Goal: Task Accomplishment & Management: Use online tool/utility

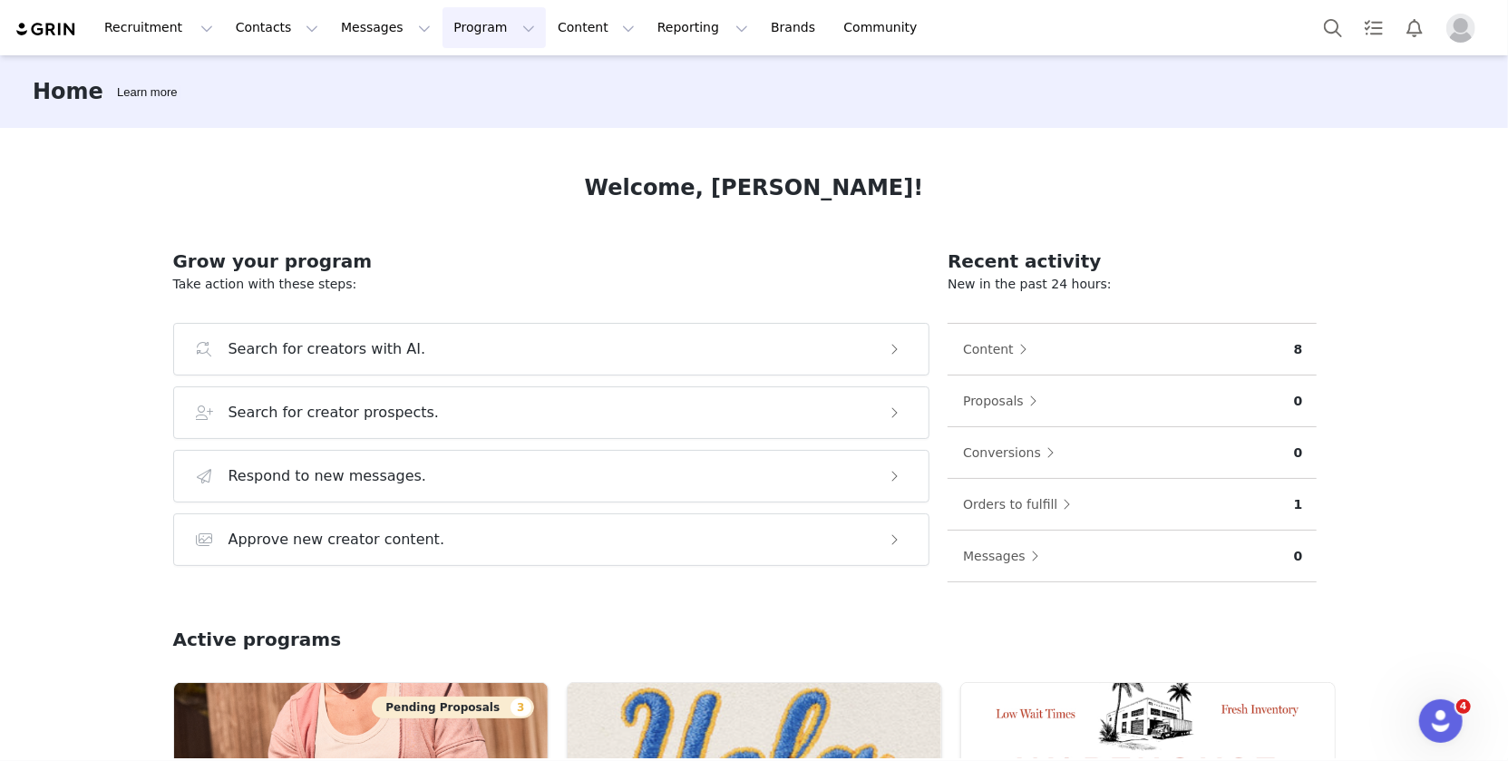
click at [463, 21] on button "Program Program" at bounding box center [493, 27] width 103 height 41
click at [471, 61] on div "Activations Partnerships Payments Affiliates" at bounding box center [485, 130] width 145 height 151
click at [481, 73] on p "Activations" at bounding box center [464, 80] width 70 height 19
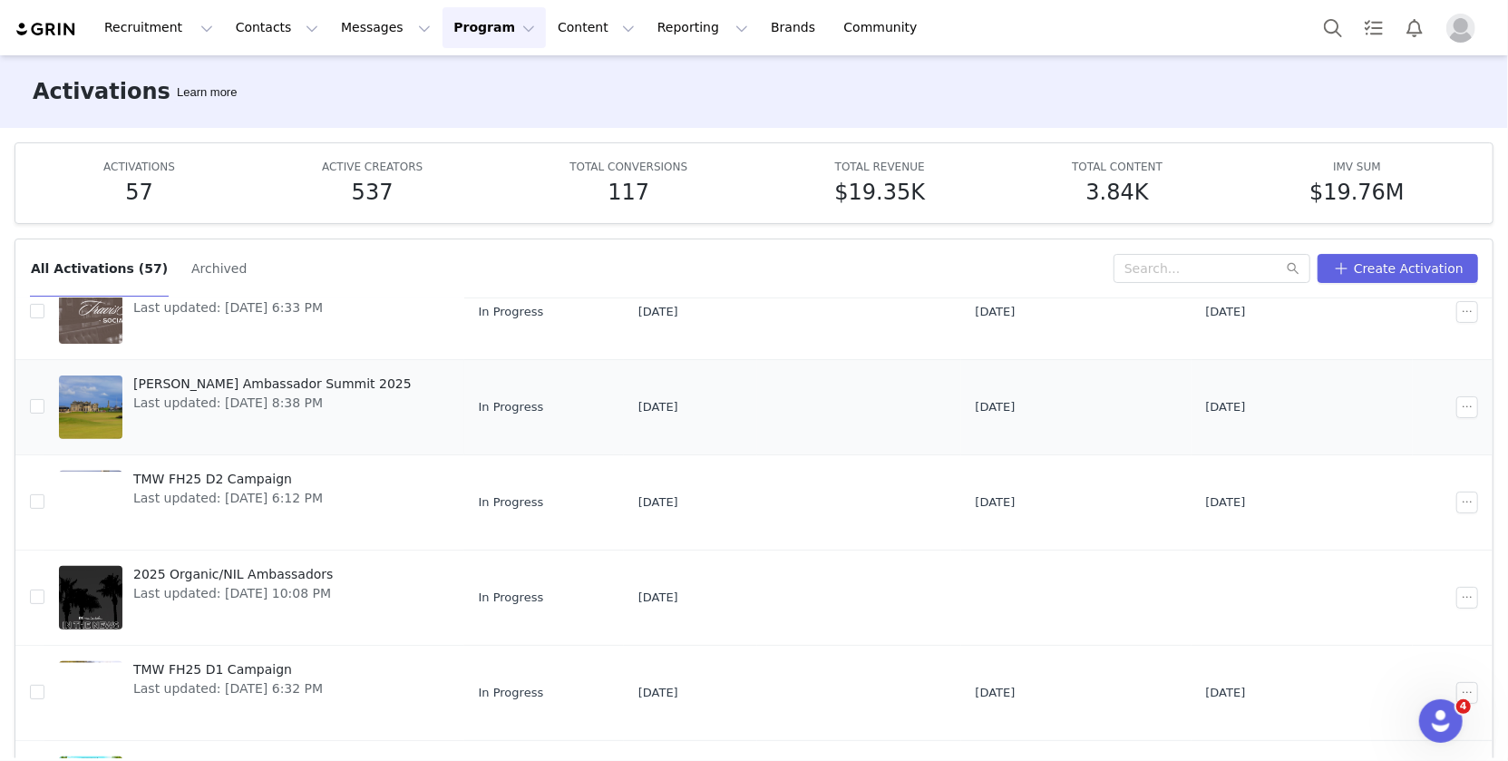
scroll to position [496, 0]
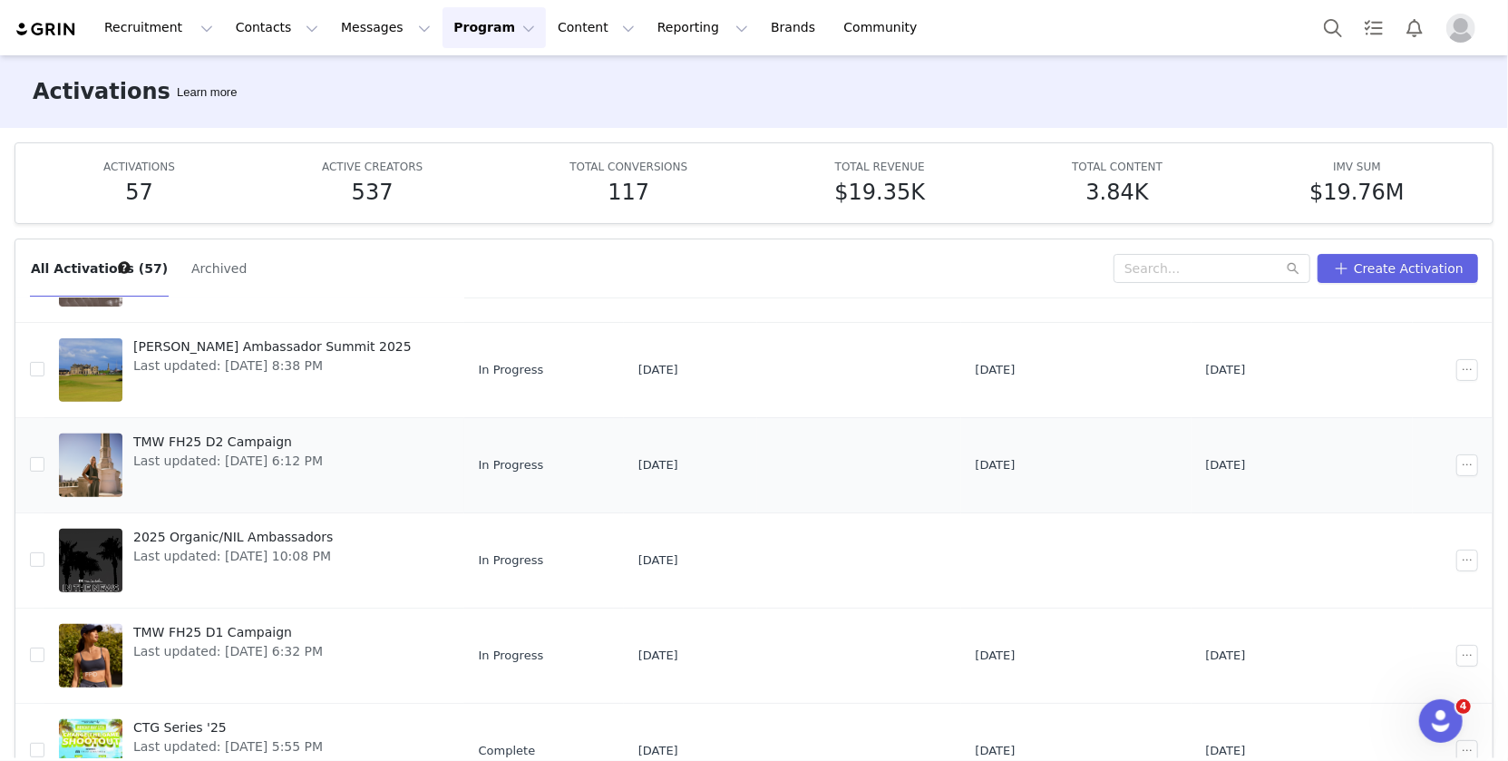
click at [238, 435] on span "TMW FH25 D2 Campaign" at bounding box center [227, 441] width 189 height 19
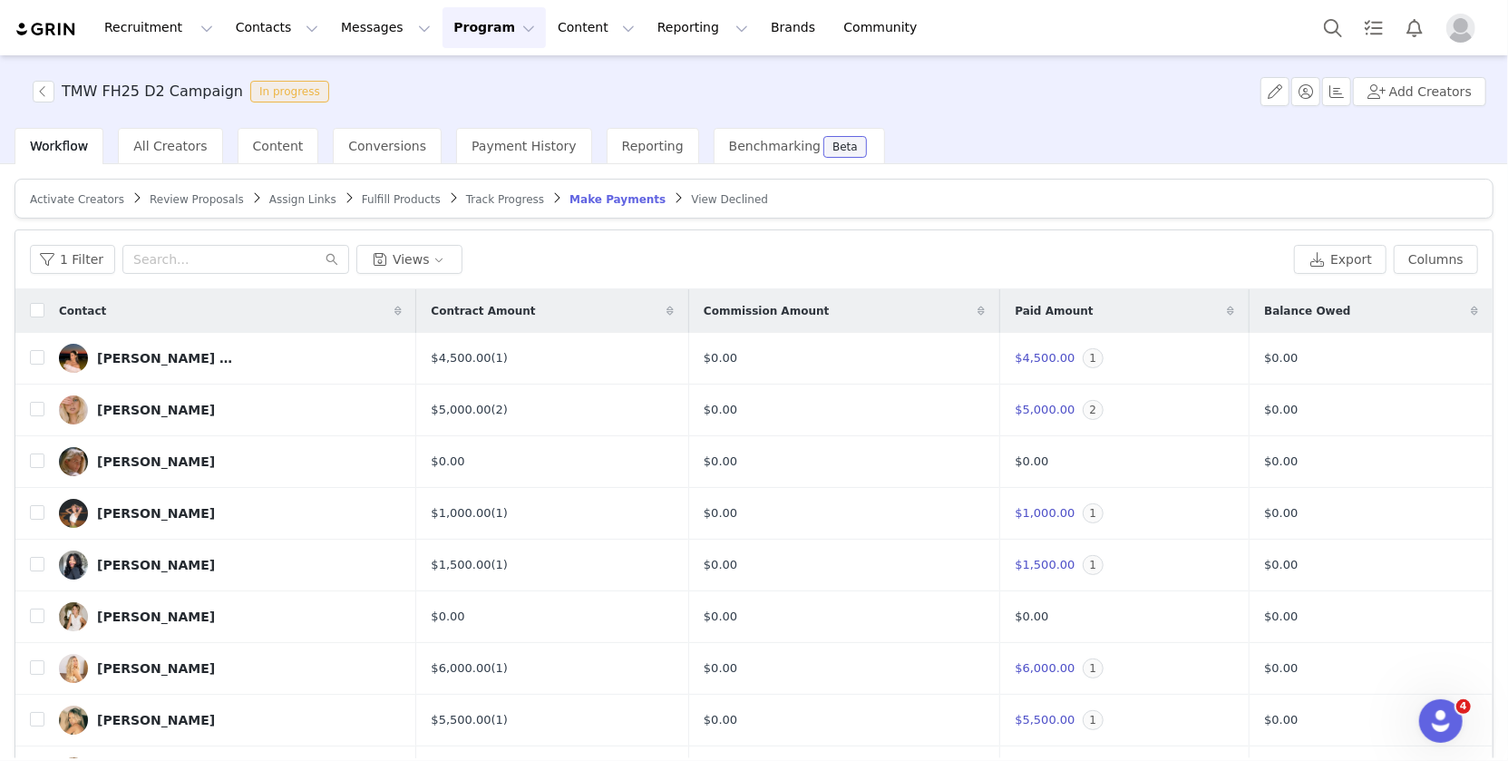
scroll to position [14, 0]
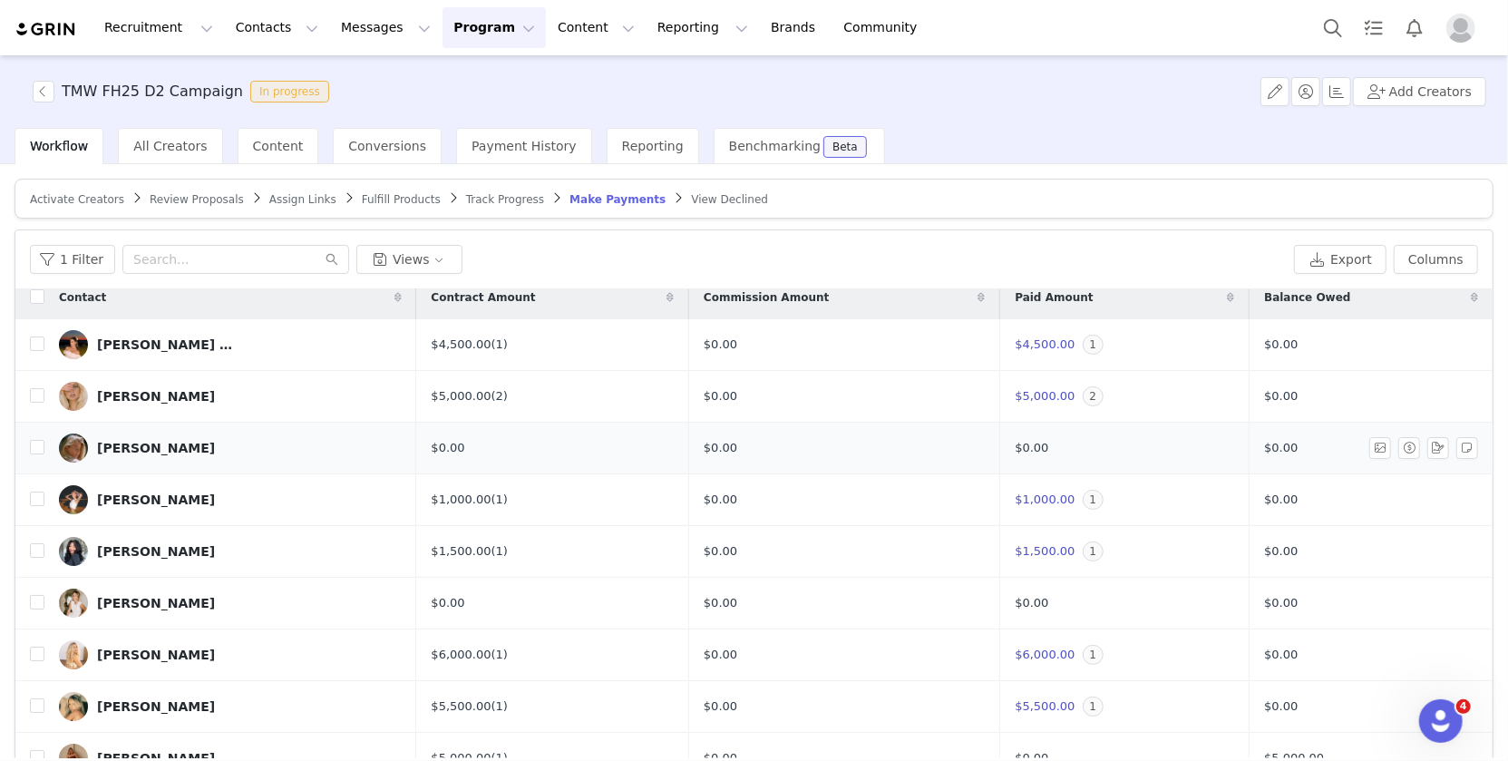
click at [169, 443] on div "[PERSON_NAME]" at bounding box center [156, 448] width 118 height 15
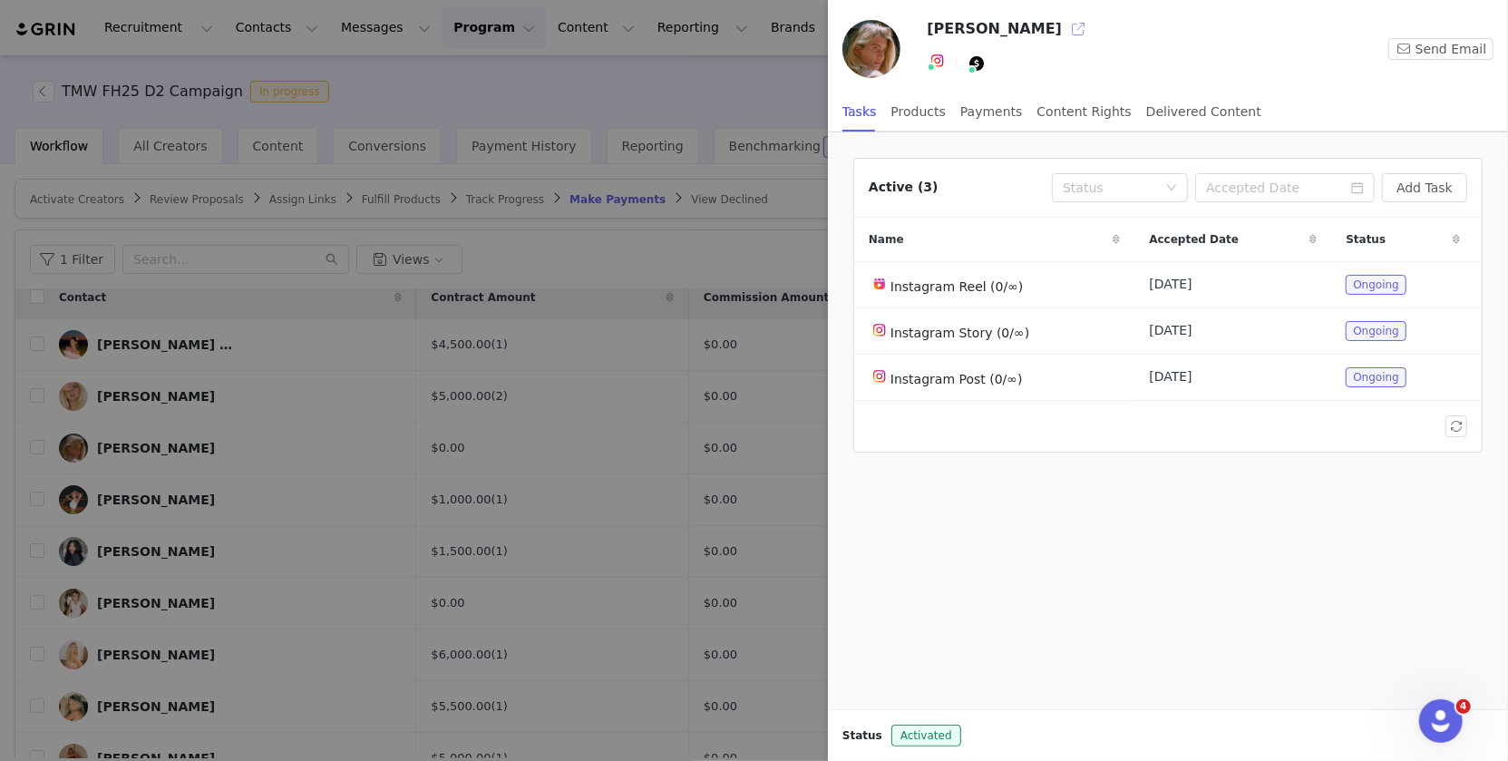
click at [1064, 19] on button "button" at bounding box center [1078, 29] width 29 height 29
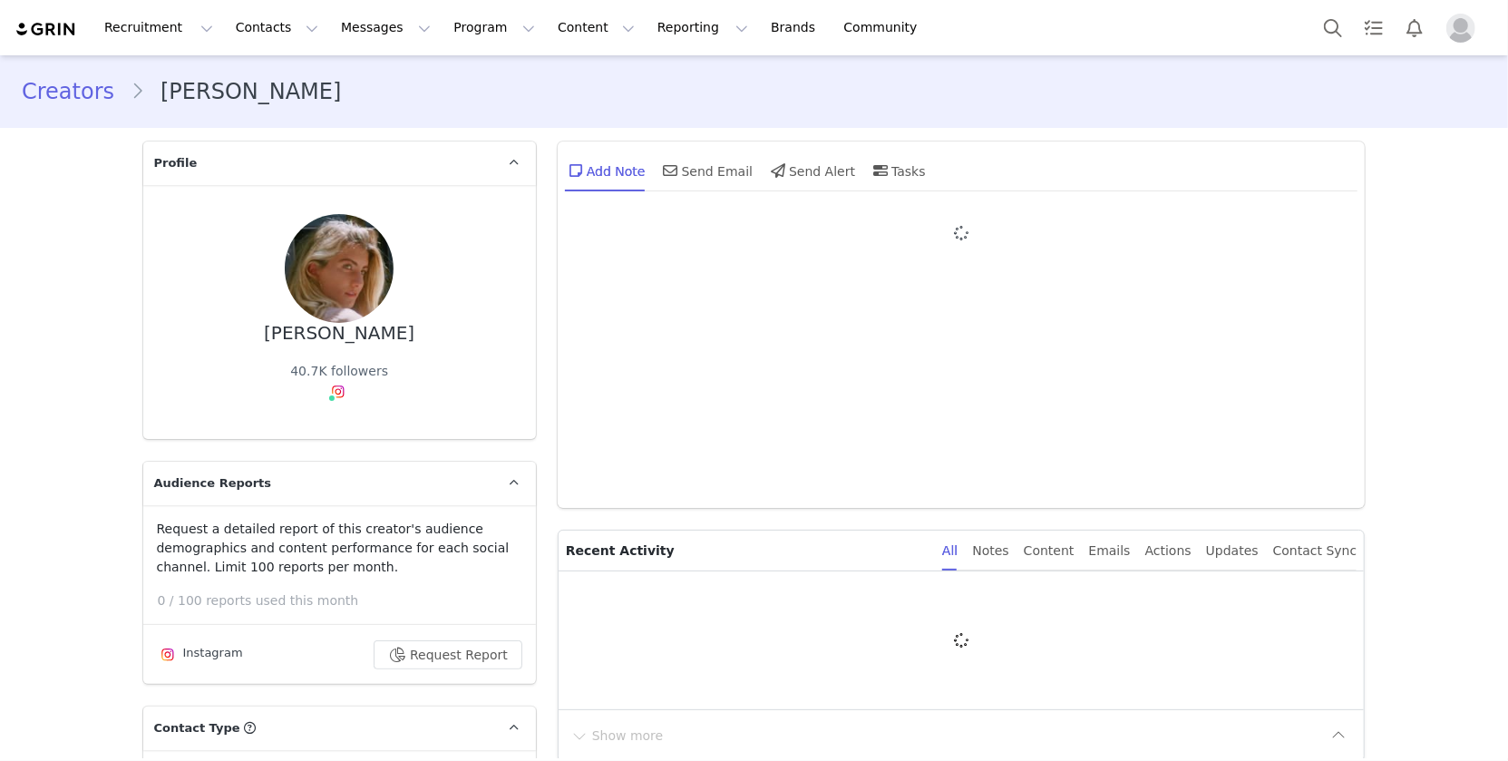
type input "+1 ([GEOGRAPHIC_DATA])"
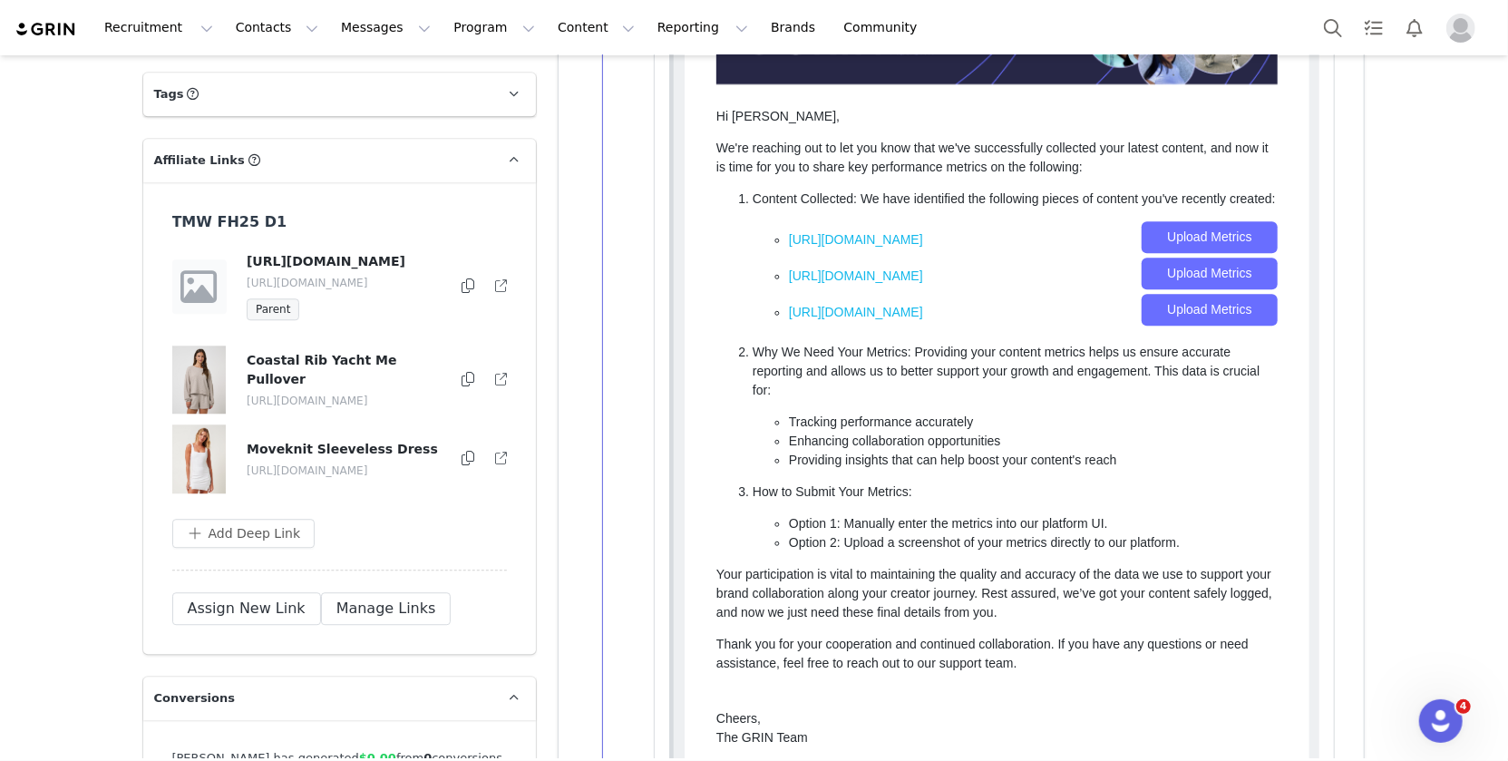
scroll to position [2929, 0]
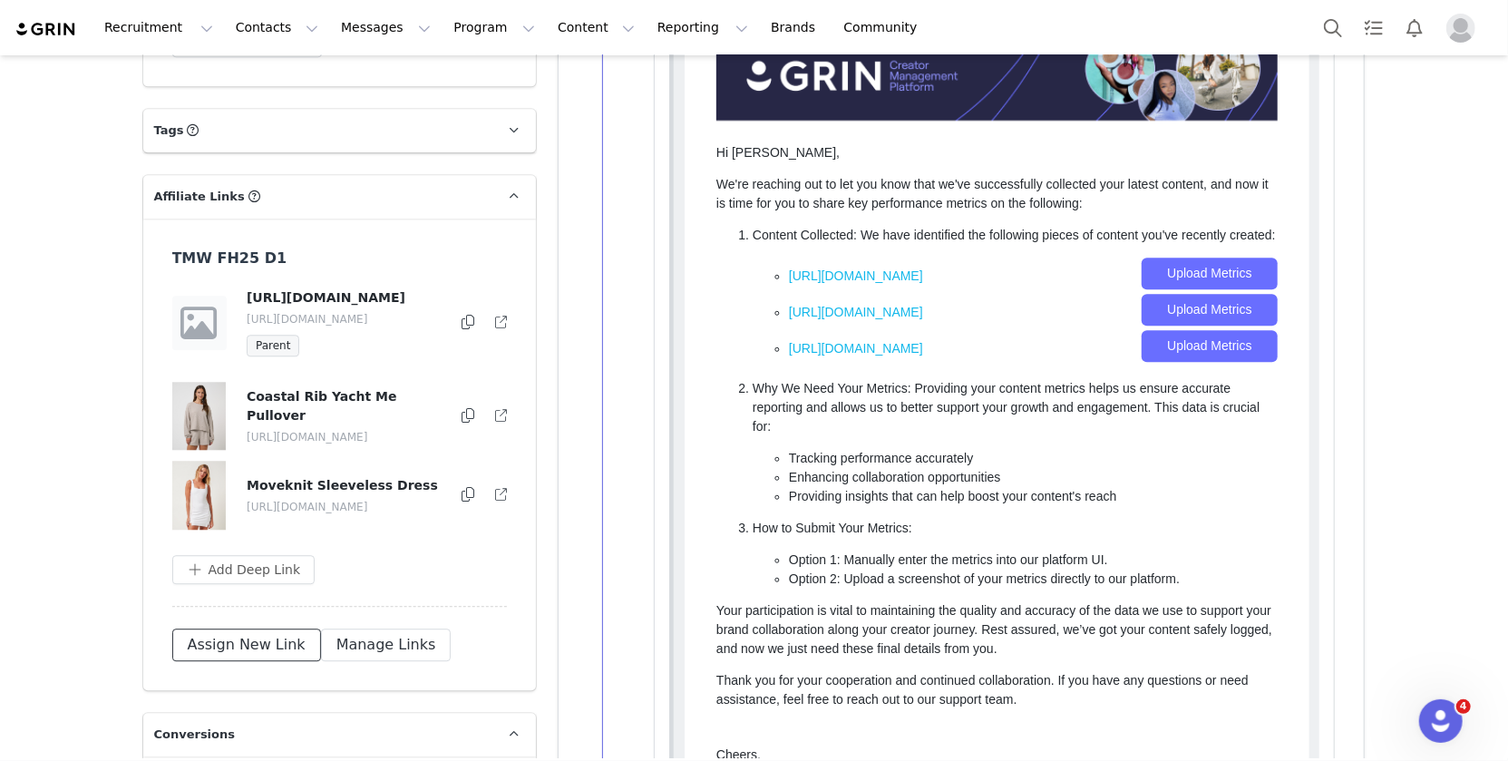
click at [232, 628] on button "Assign New Link" at bounding box center [246, 644] width 149 height 33
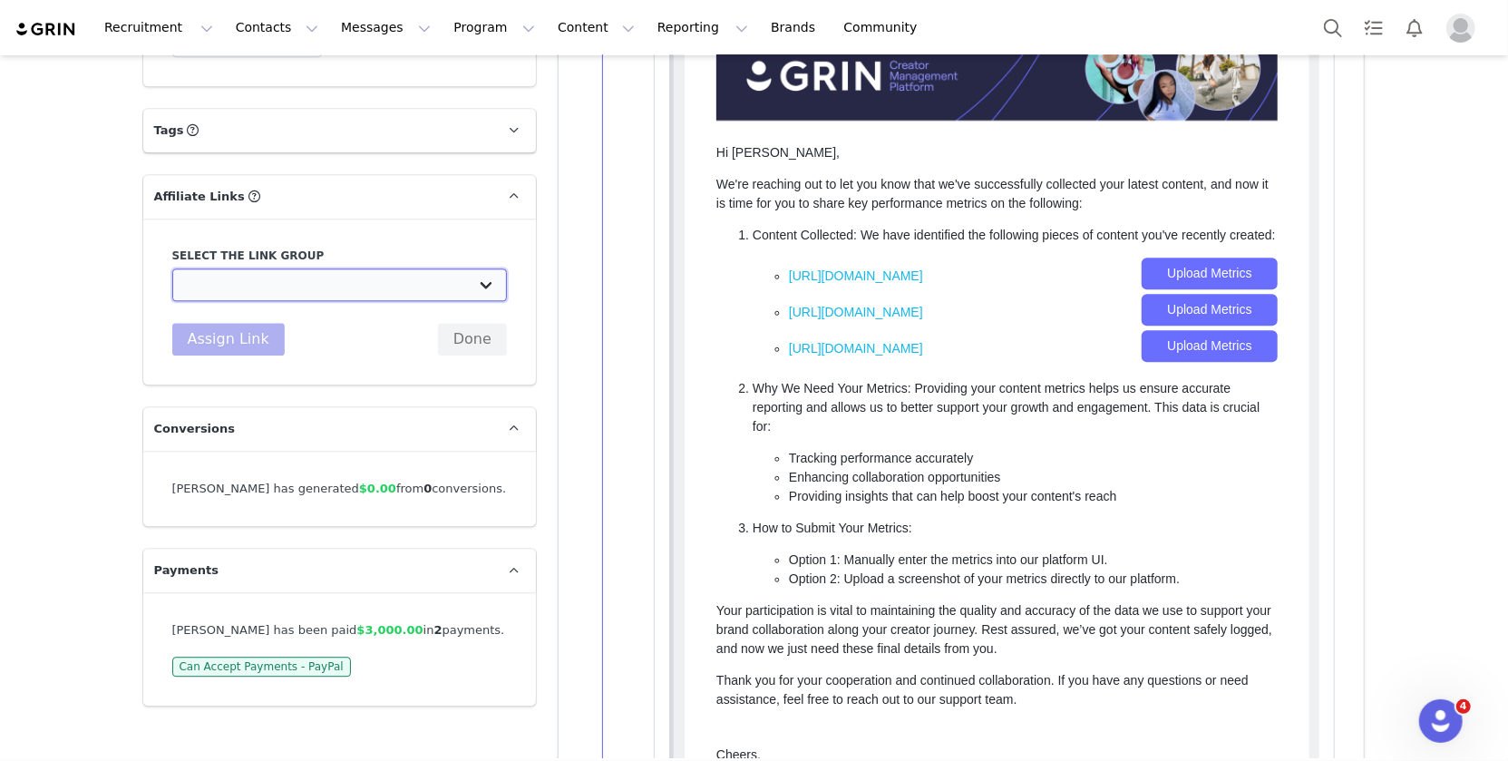
click at [312, 268] on select "2024 Core Campaign: [URL][DOMAIN_NAME] SS24 D1 Campaign: [URL][DOMAIN_NAME] 202…" at bounding box center [339, 284] width 335 height 33
select select "32750"
click at [172, 268] on select "2024 Core Campaign: [URL][DOMAIN_NAME] SS24 D1 Campaign: [URL][DOMAIN_NAME] 202…" at bounding box center [339, 284] width 335 height 33
click at [219, 323] on button "Assign Link" at bounding box center [228, 339] width 112 height 33
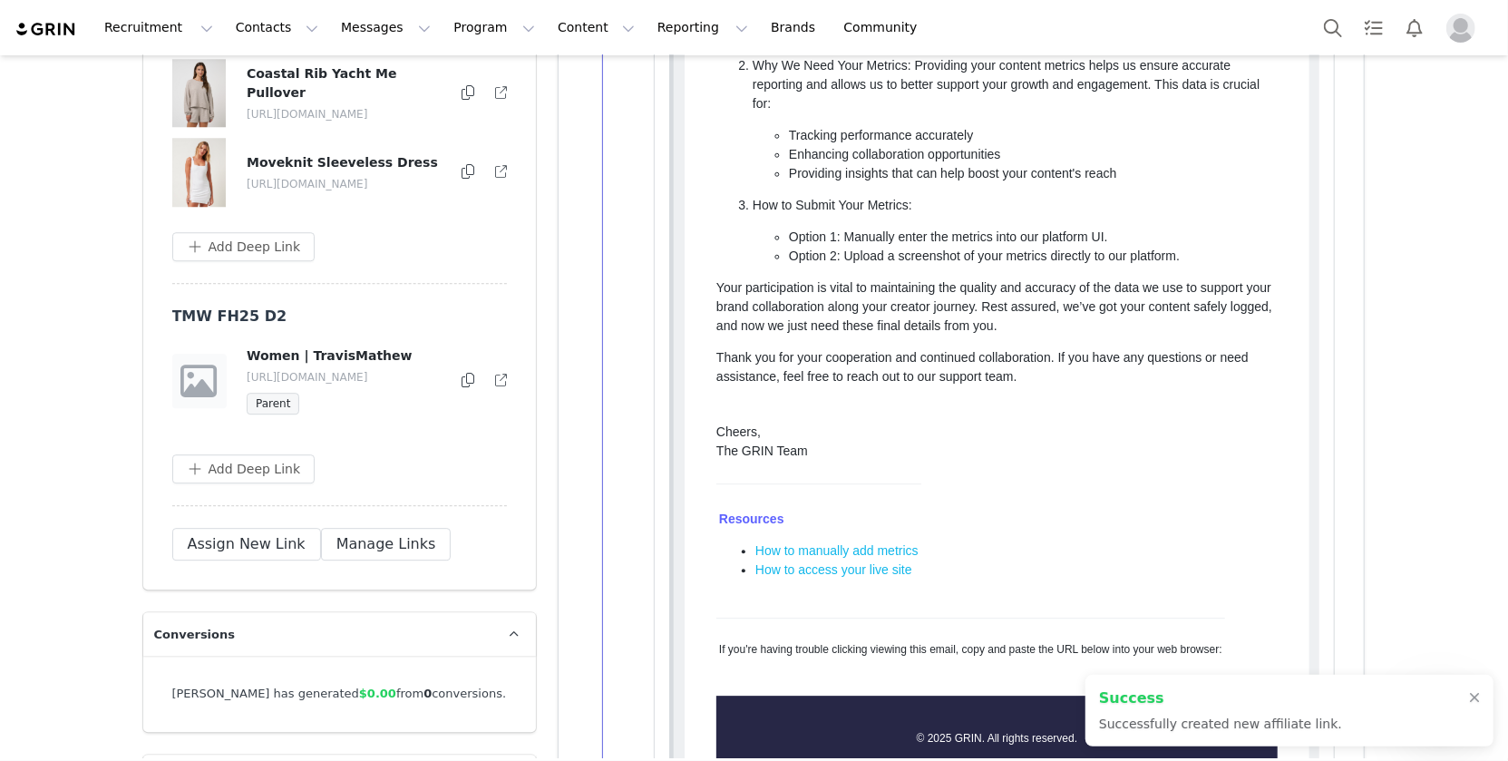
scroll to position [3283, 0]
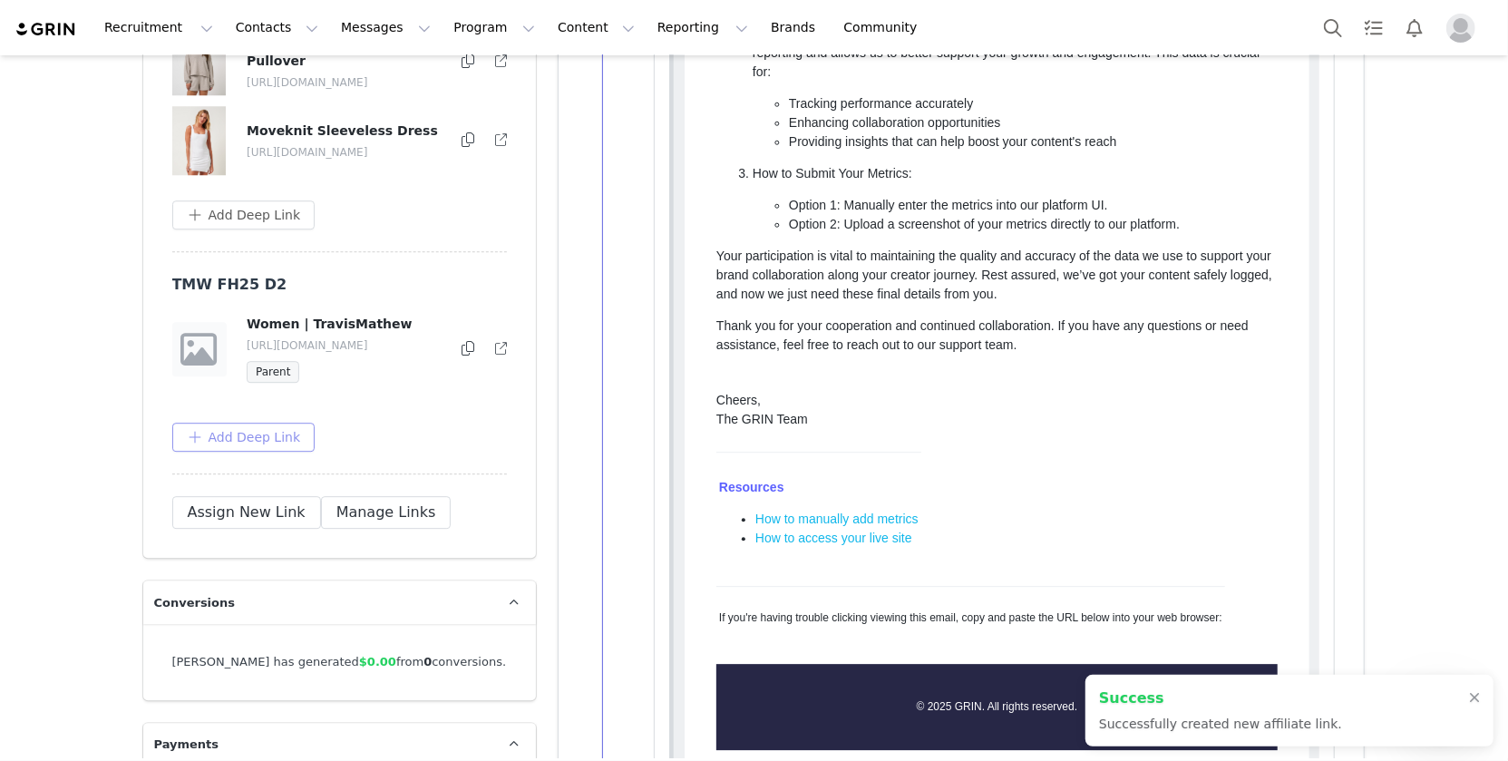
click at [225, 423] on button "Add Deep Link" at bounding box center [243, 437] width 143 height 29
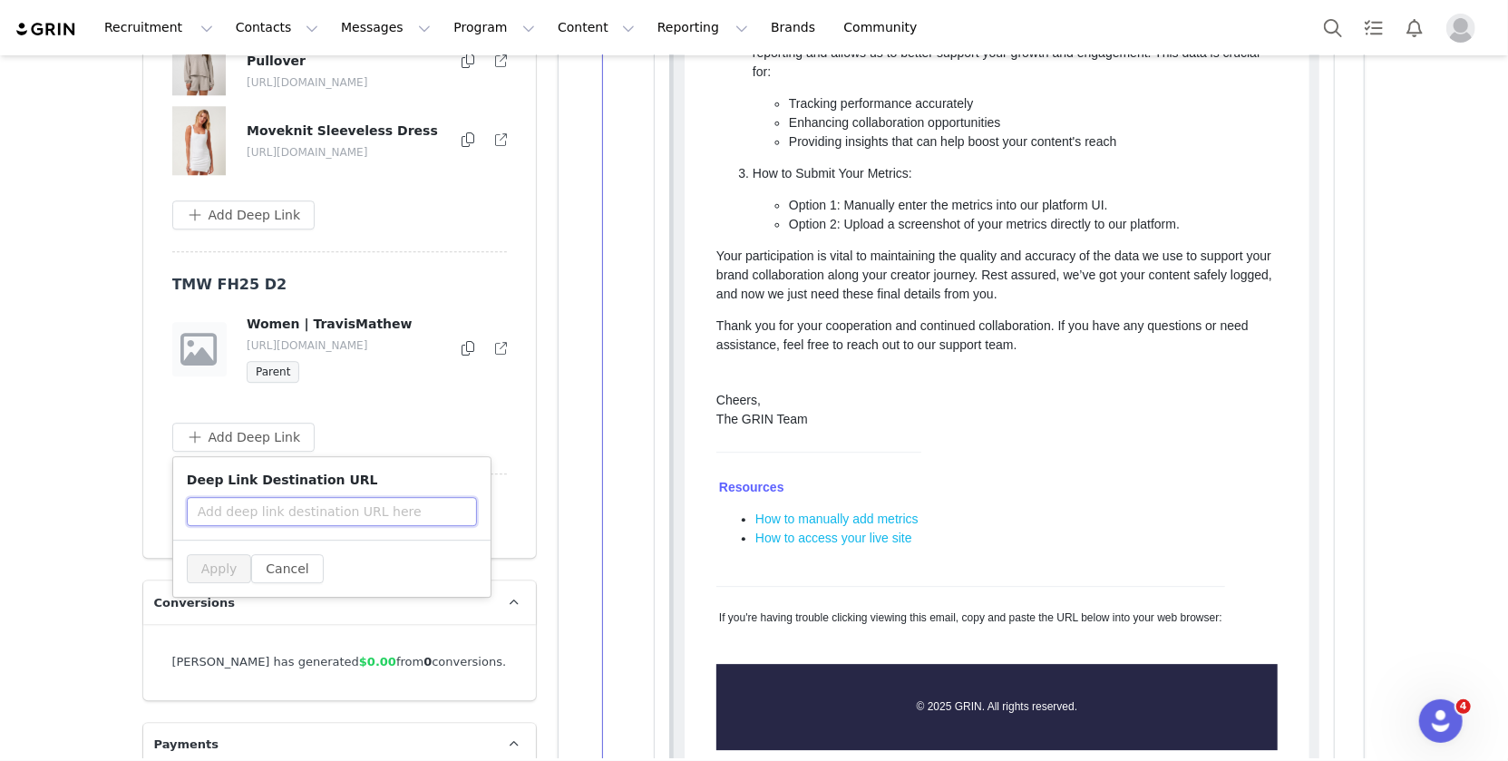
click at [309, 497] on input "text" at bounding box center [332, 511] width 290 height 29
paste input "[URL][DOMAIN_NAME]"
type input "[URL][DOMAIN_NAME]"
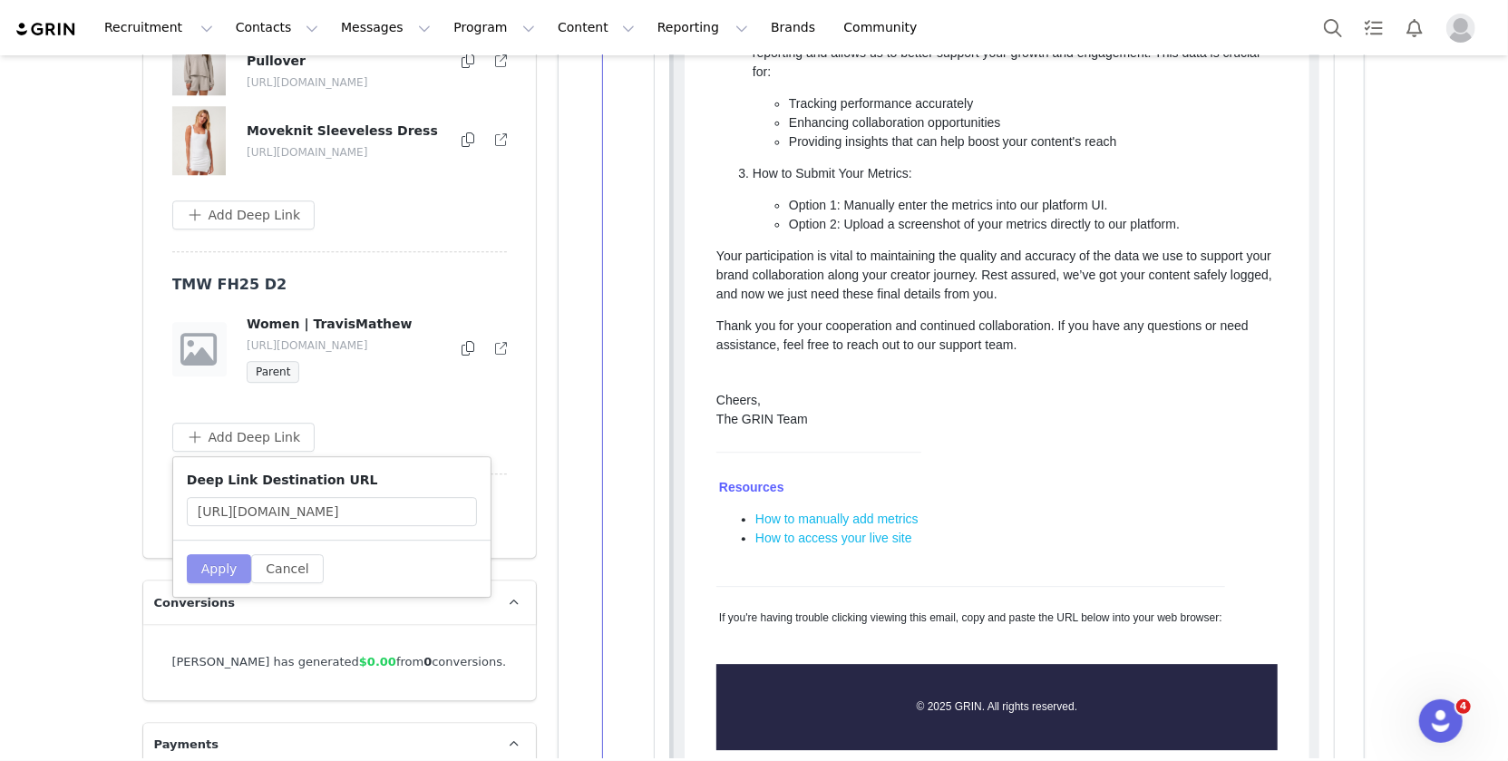
click at [211, 554] on button "Apply" at bounding box center [219, 568] width 65 height 29
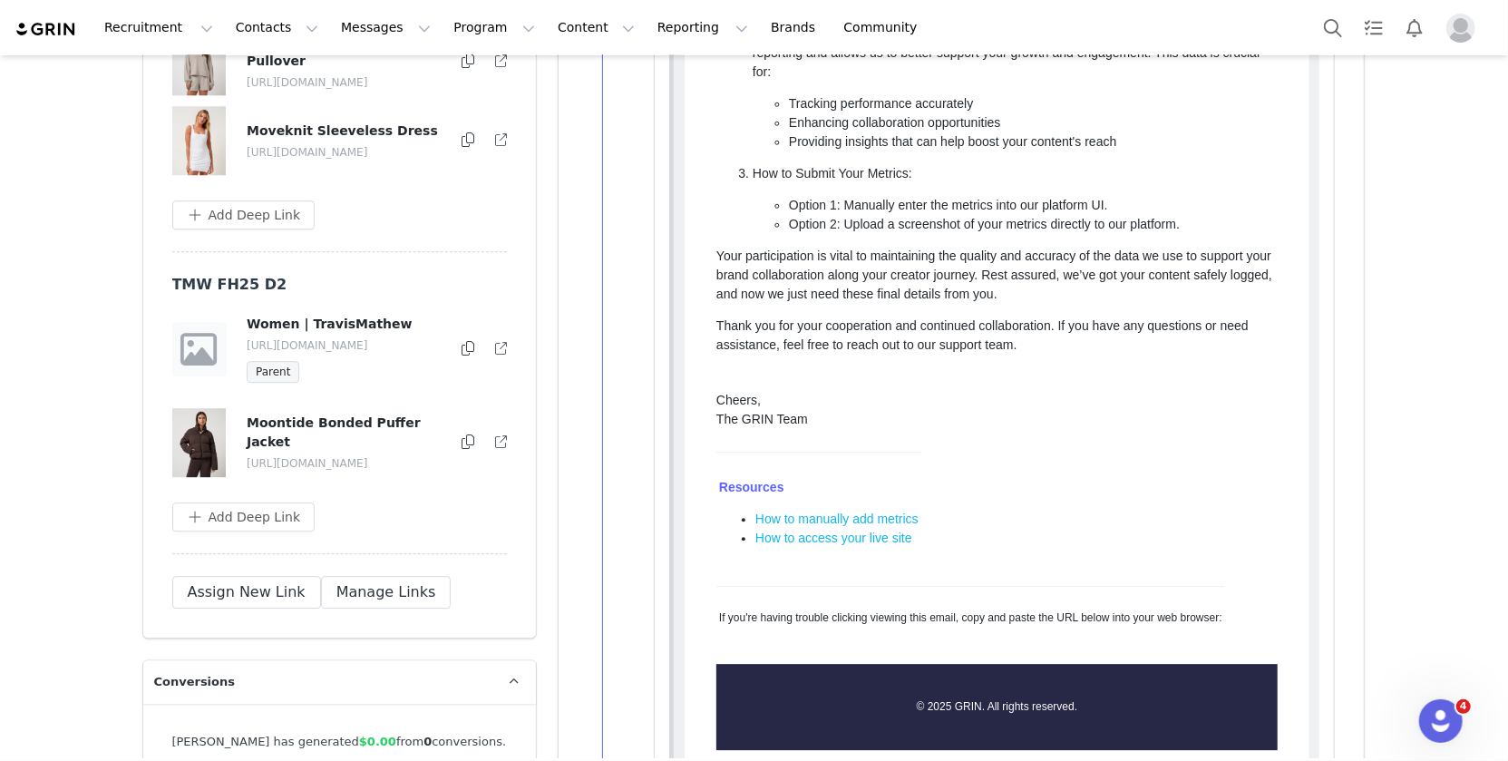
drag, startPoint x: 267, startPoint y: 405, endPoint x: 248, endPoint y: 400, distance: 18.9
click at [248, 455] on p "[URL][DOMAIN_NAME]" at bounding box center [344, 463] width 195 height 16
copy p "[URL][DOMAIN_NAME]"
click at [228, 502] on button "Add Deep Link" at bounding box center [243, 516] width 143 height 29
click at [319, 576] on input "text" at bounding box center [332, 590] width 290 height 29
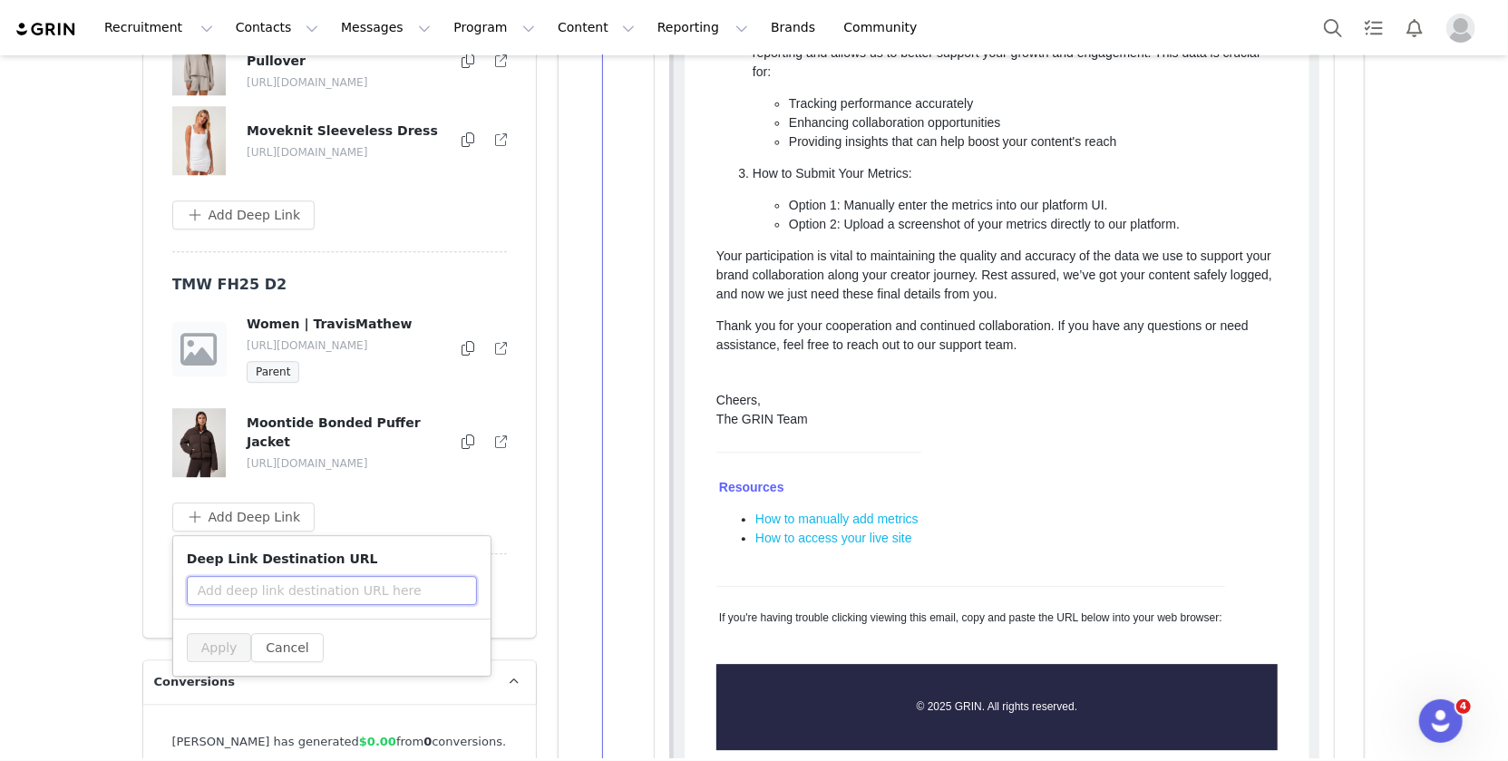
paste input "[URL][DOMAIN_NAME]"
type input "[URL][DOMAIN_NAME]"
click at [219, 633] on button "Apply" at bounding box center [219, 647] width 65 height 29
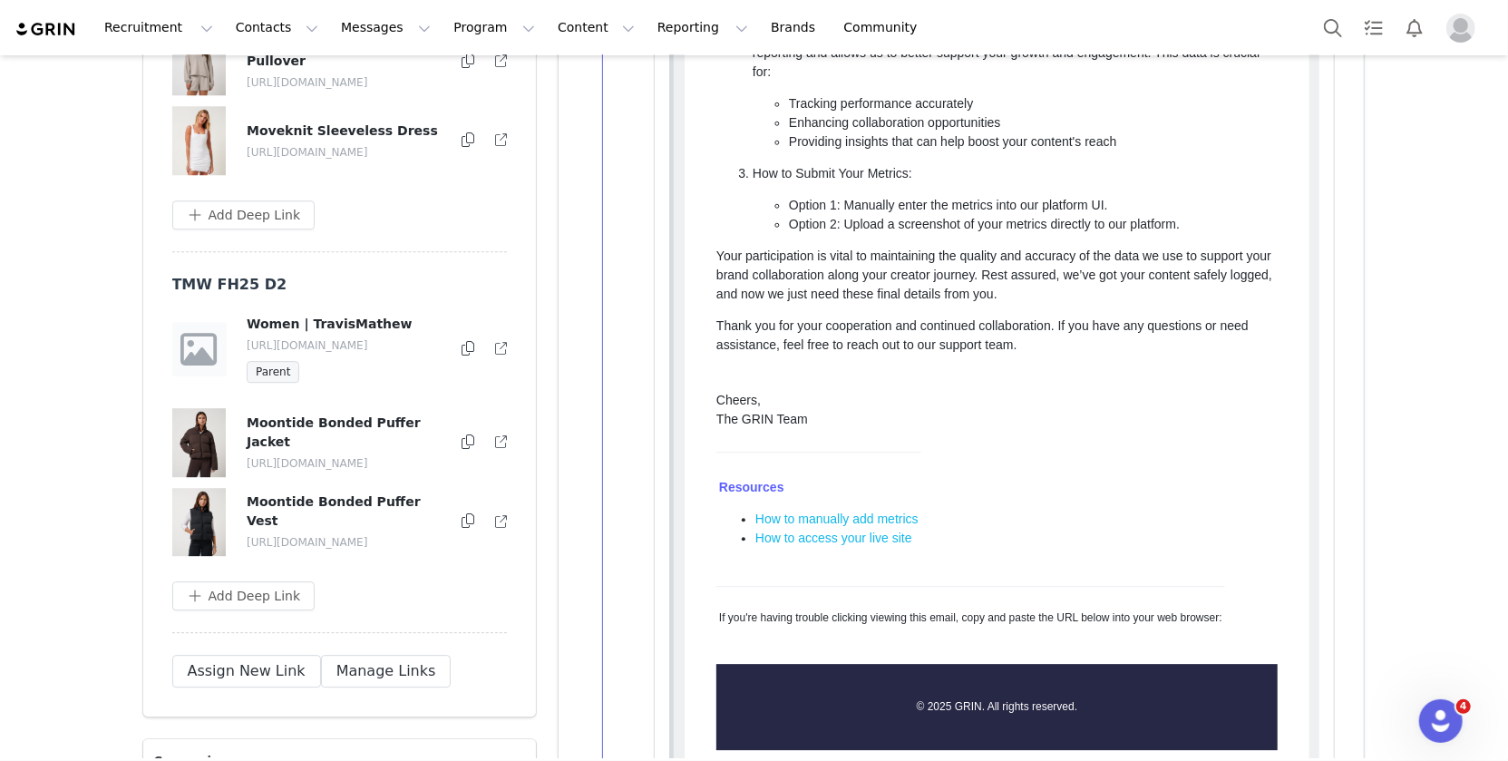
drag, startPoint x: 264, startPoint y: 490, endPoint x: 248, endPoint y: 479, distance: 19.6
click at [248, 534] on p "[URL][DOMAIN_NAME]" at bounding box center [344, 542] width 195 height 16
copy p "[URL][DOMAIN_NAME]"
